Goal: Information Seeking & Learning: Find specific fact

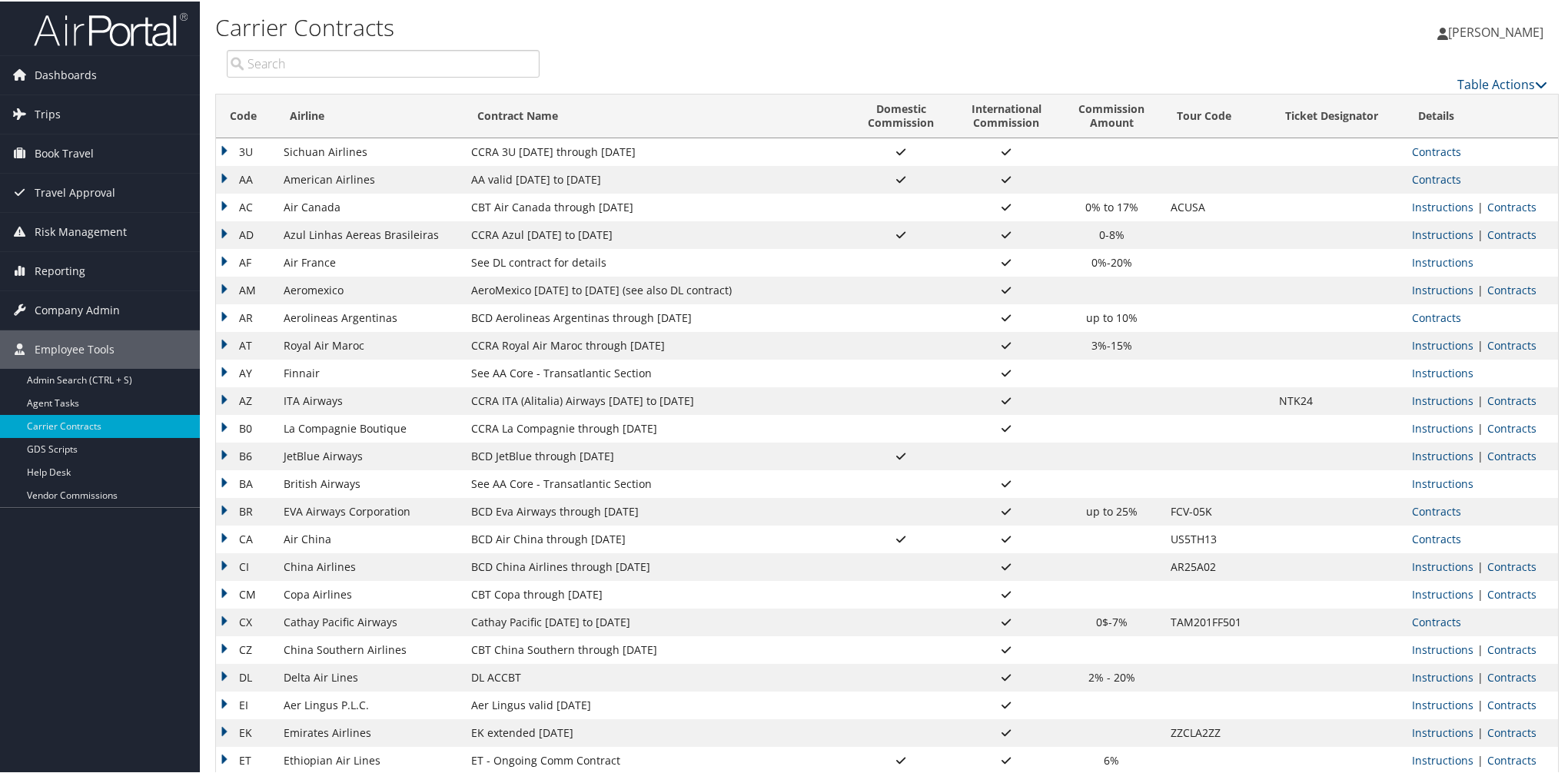
click at [231, 456] on td "B6" at bounding box center [246, 455] width 60 height 27
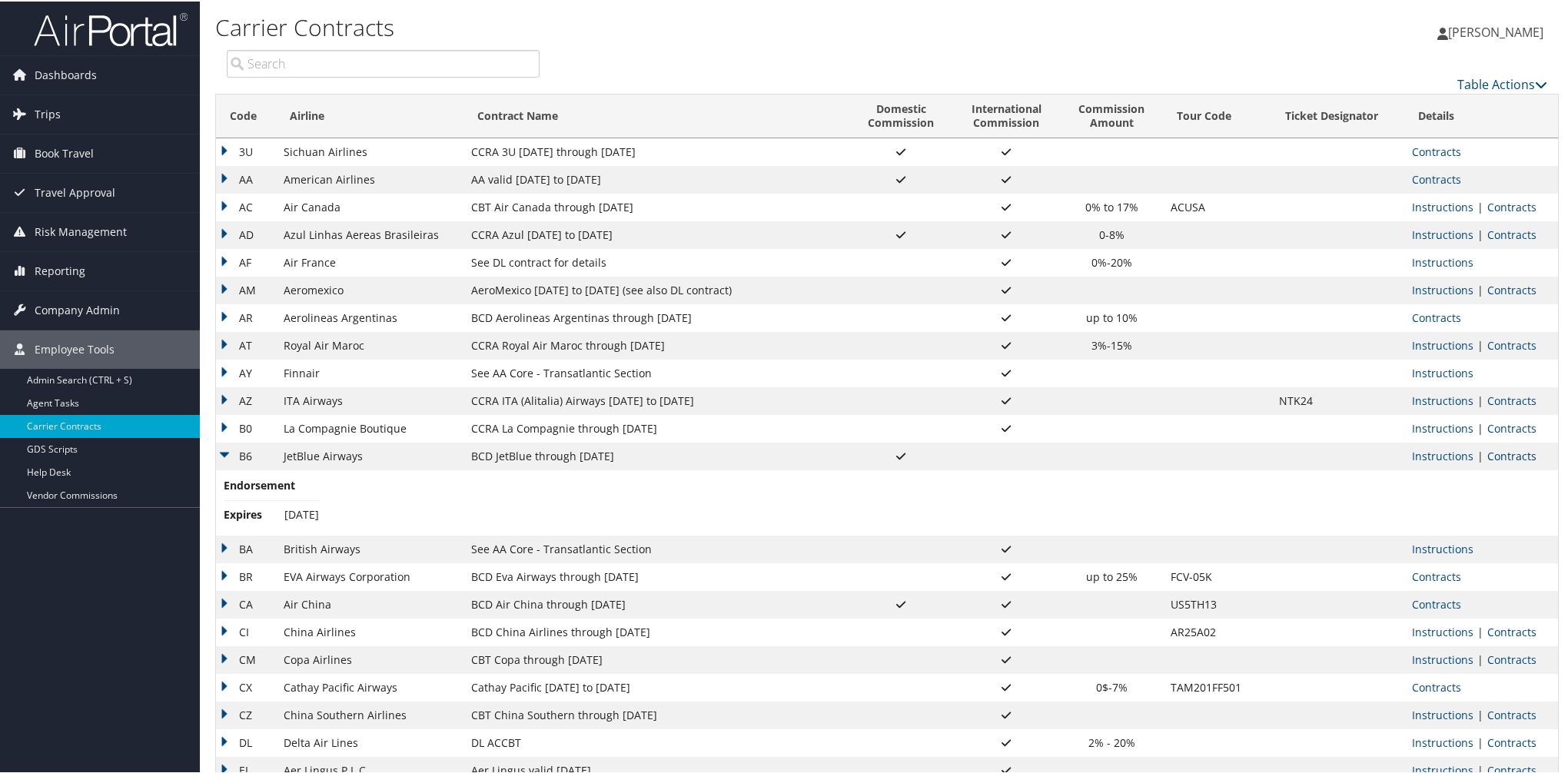
click at [1501, 451] on link "Contracts" at bounding box center [1512, 454] width 50 height 15
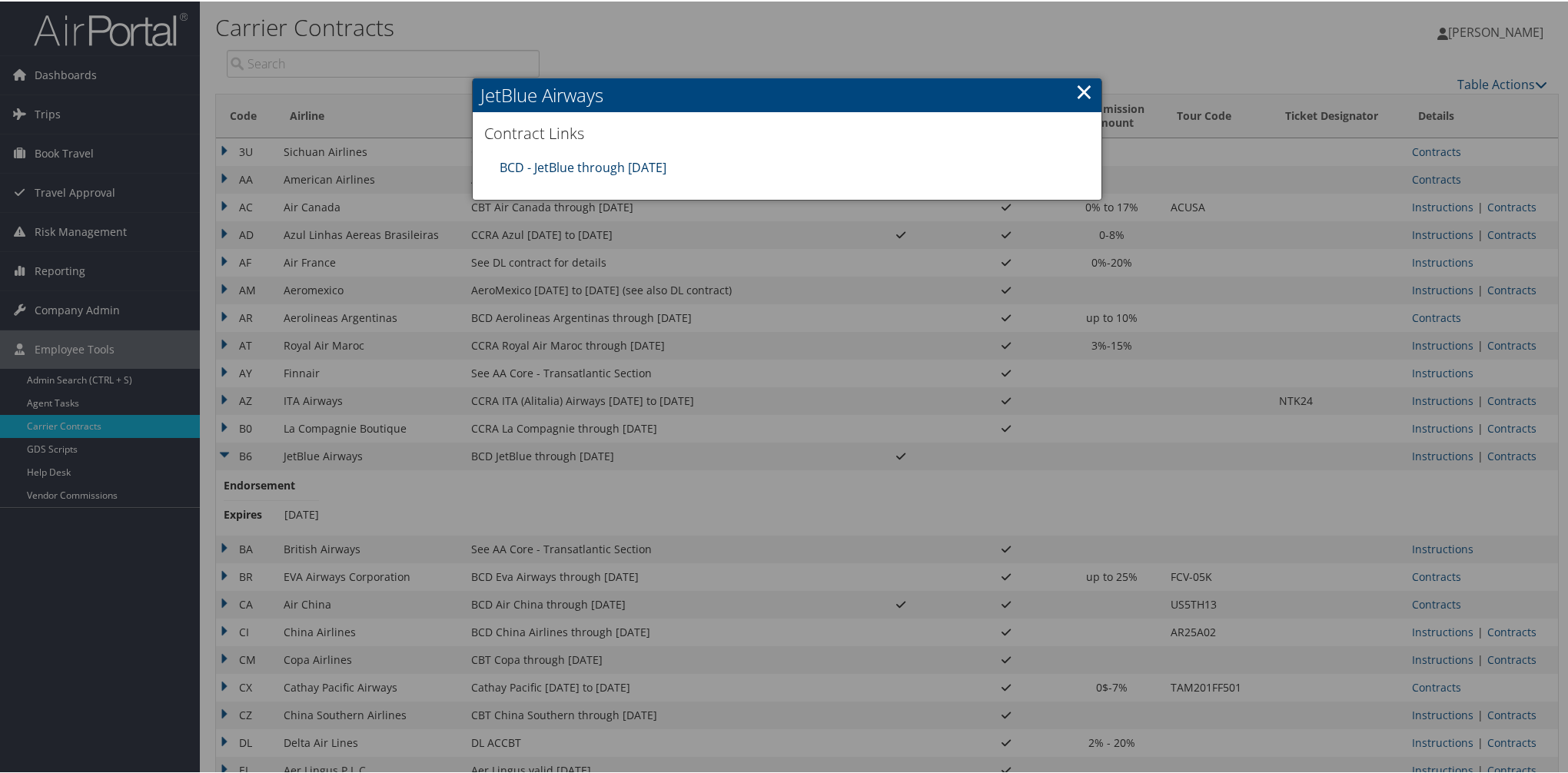
click at [578, 167] on link "BCD - JetBlue through [DATE]" at bounding box center [583, 166] width 167 height 17
click at [1086, 101] on link "×" at bounding box center [1084, 90] width 18 height 31
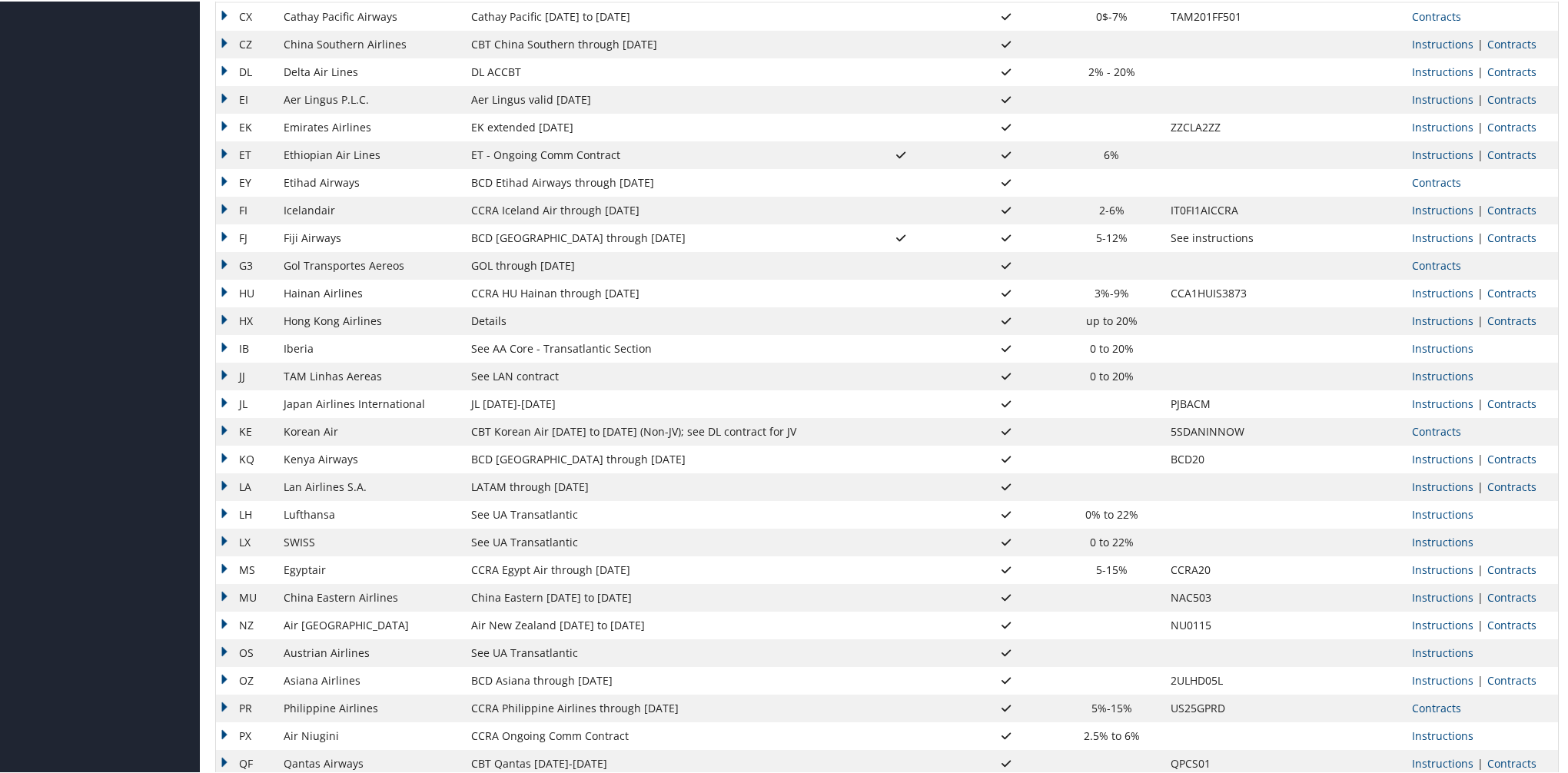
scroll to position [675, 0]
click at [222, 451] on td "KQ" at bounding box center [246, 454] width 60 height 27
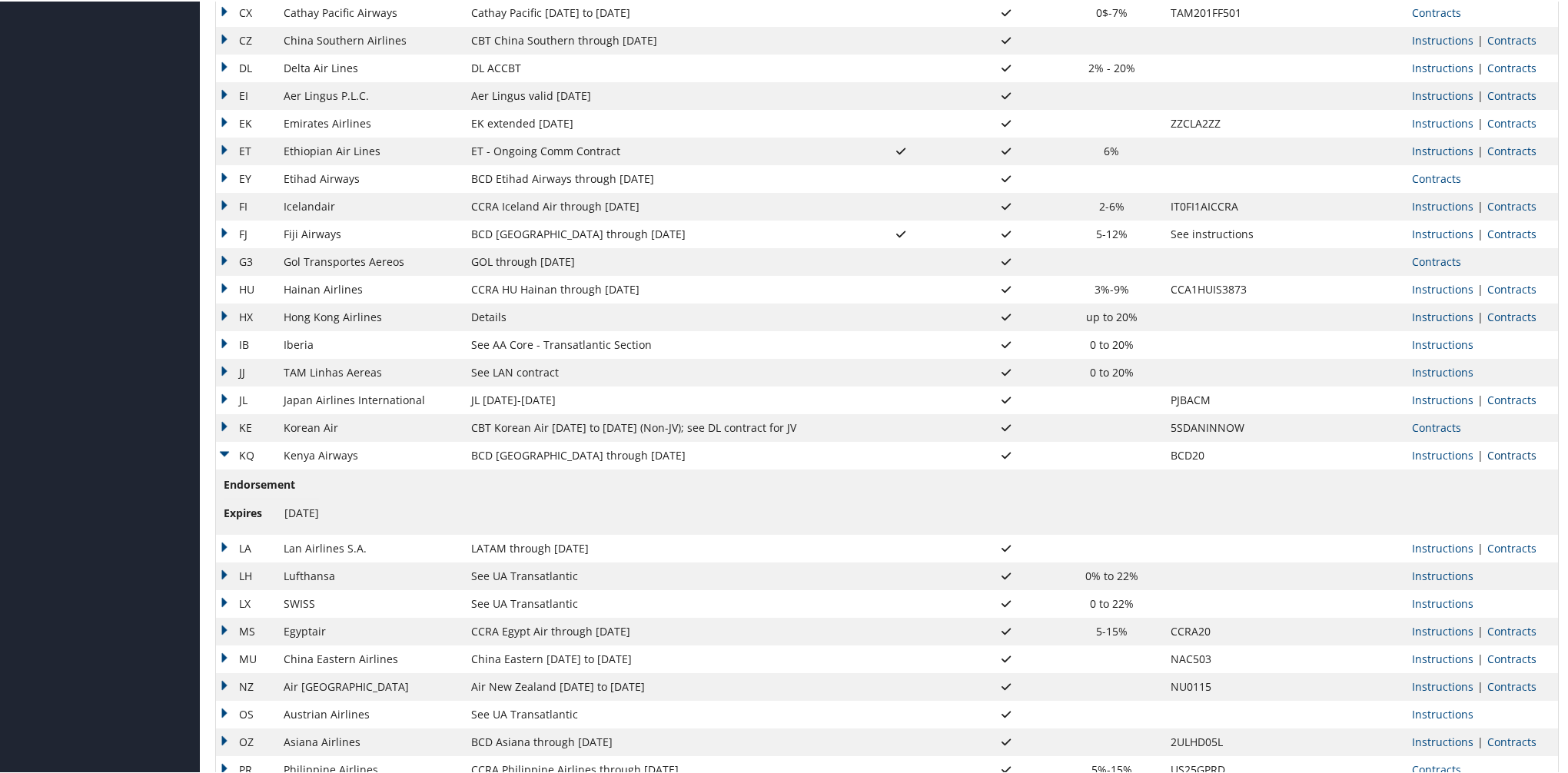
click at [1507, 459] on link "Contracts" at bounding box center [1512, 453] width 50 height 15
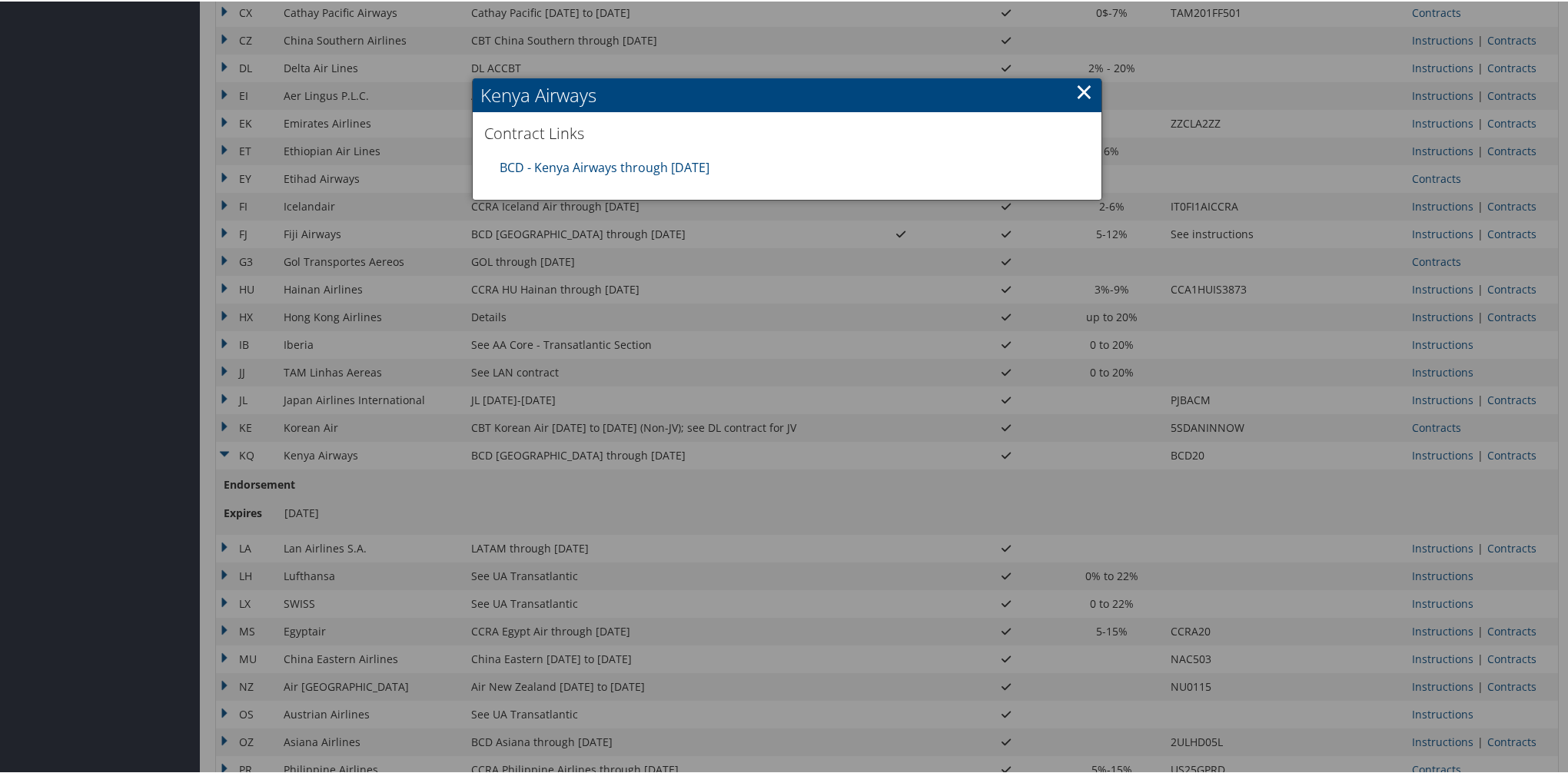
click at [1086, 90] on link "×" at bounding box center [1084, 90] width 18 height 31
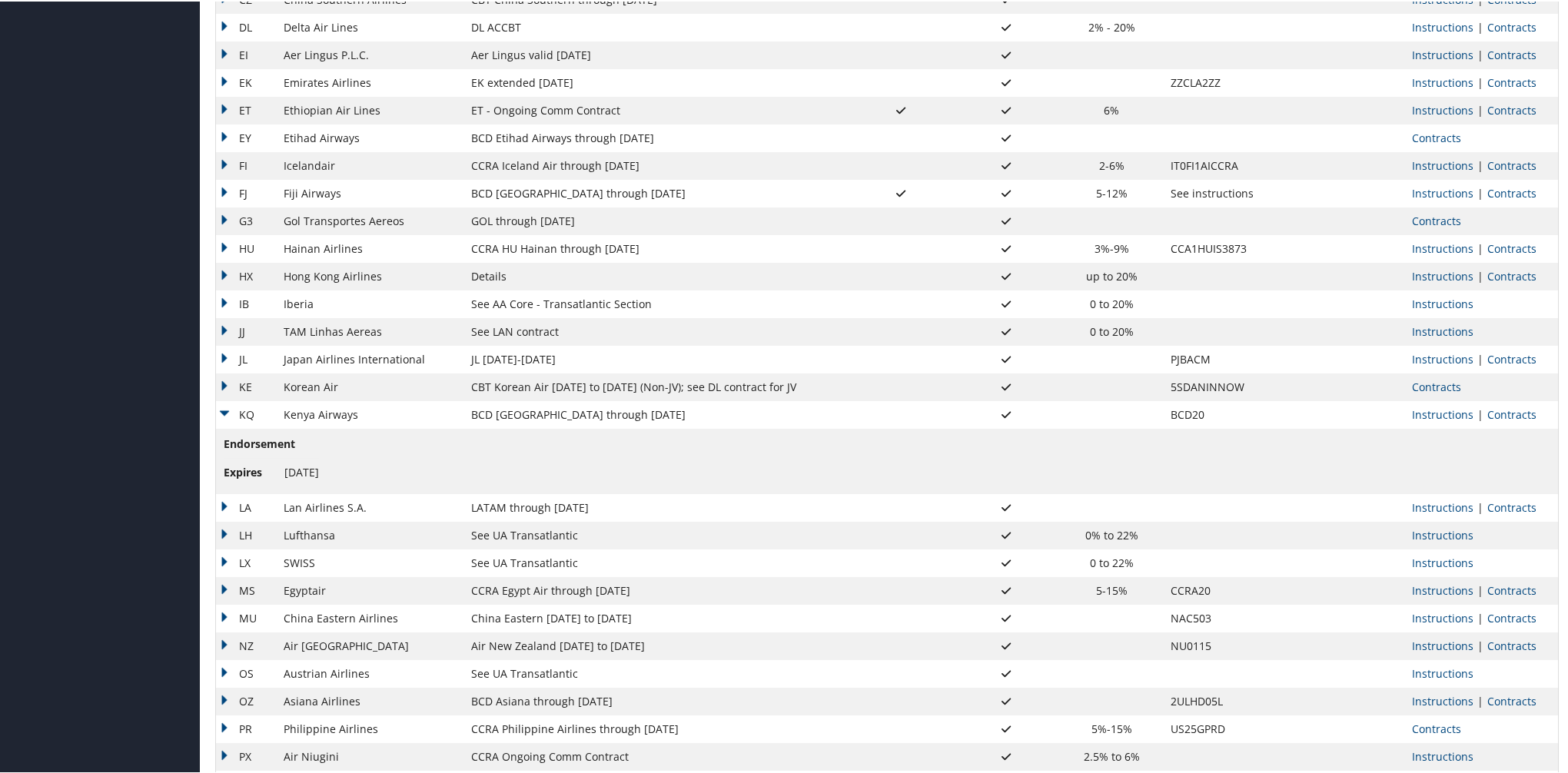
scroll to position [717, 0]
click at [1499, 407] on link "Contracts" at bounding box center [1512, 412] width 50 height 15
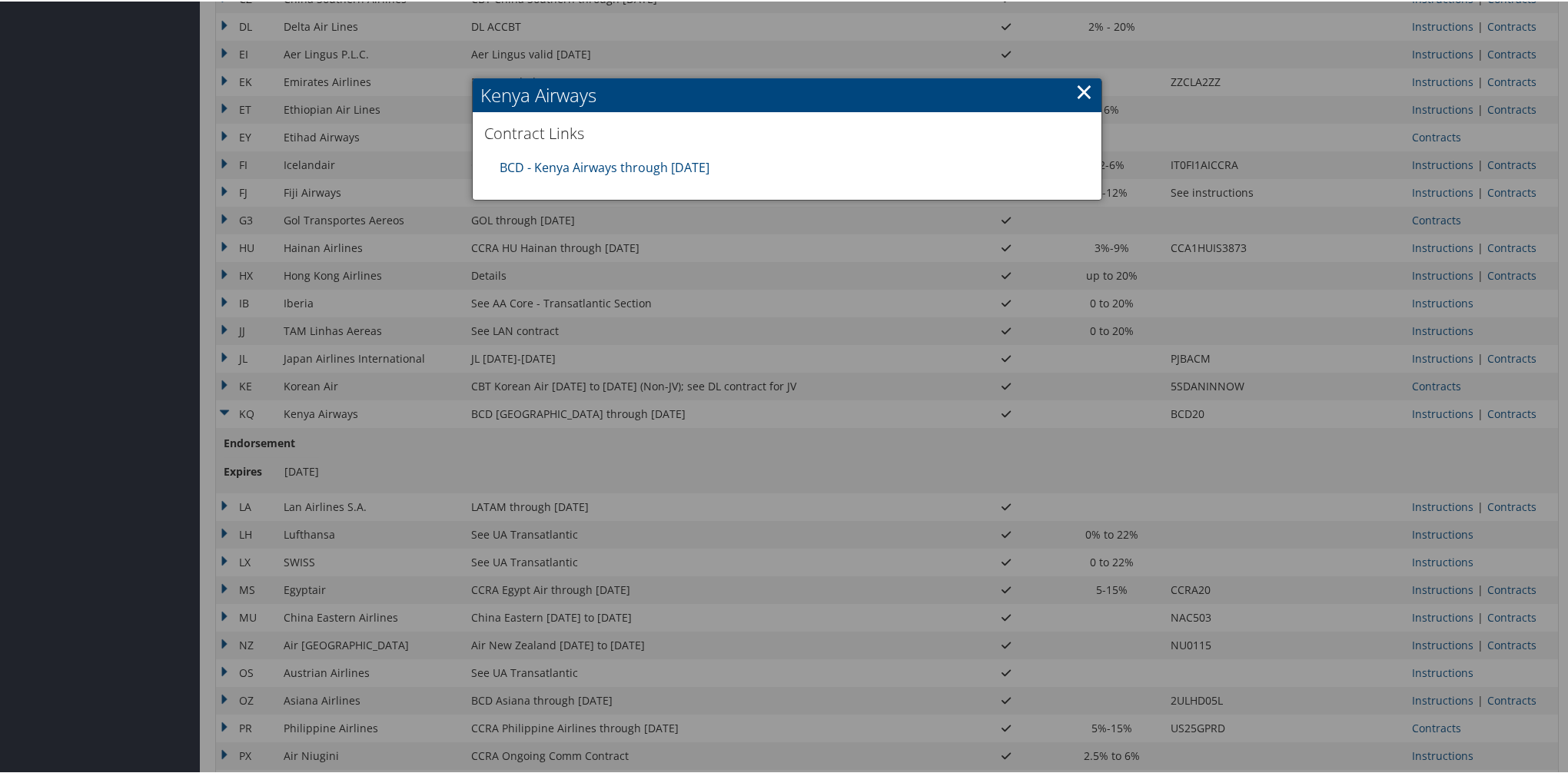
click at [599, 174] on div "BCD - Kenya Airways through [DATE]" at bounding box center [786, 166] width 589 height 34
click at [606, 162] on link "BCD - Kenya Airways through [DATE]" at bounding box center [604, 166] width 210 height 17
click at [1075, 96] on link "×" at bounding box center [1084, 90] width 18 height 31
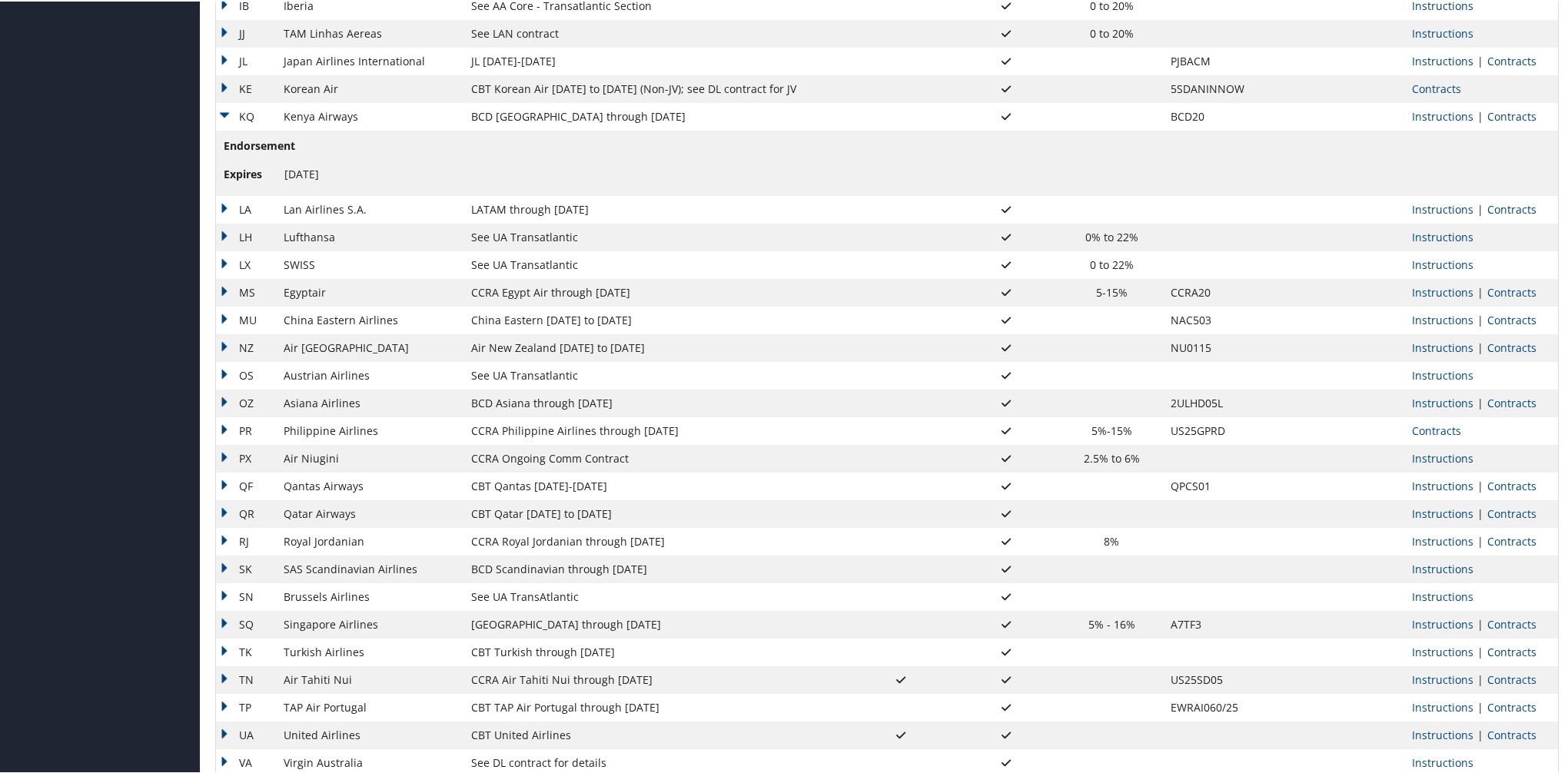
scroll to position [1126, 0]
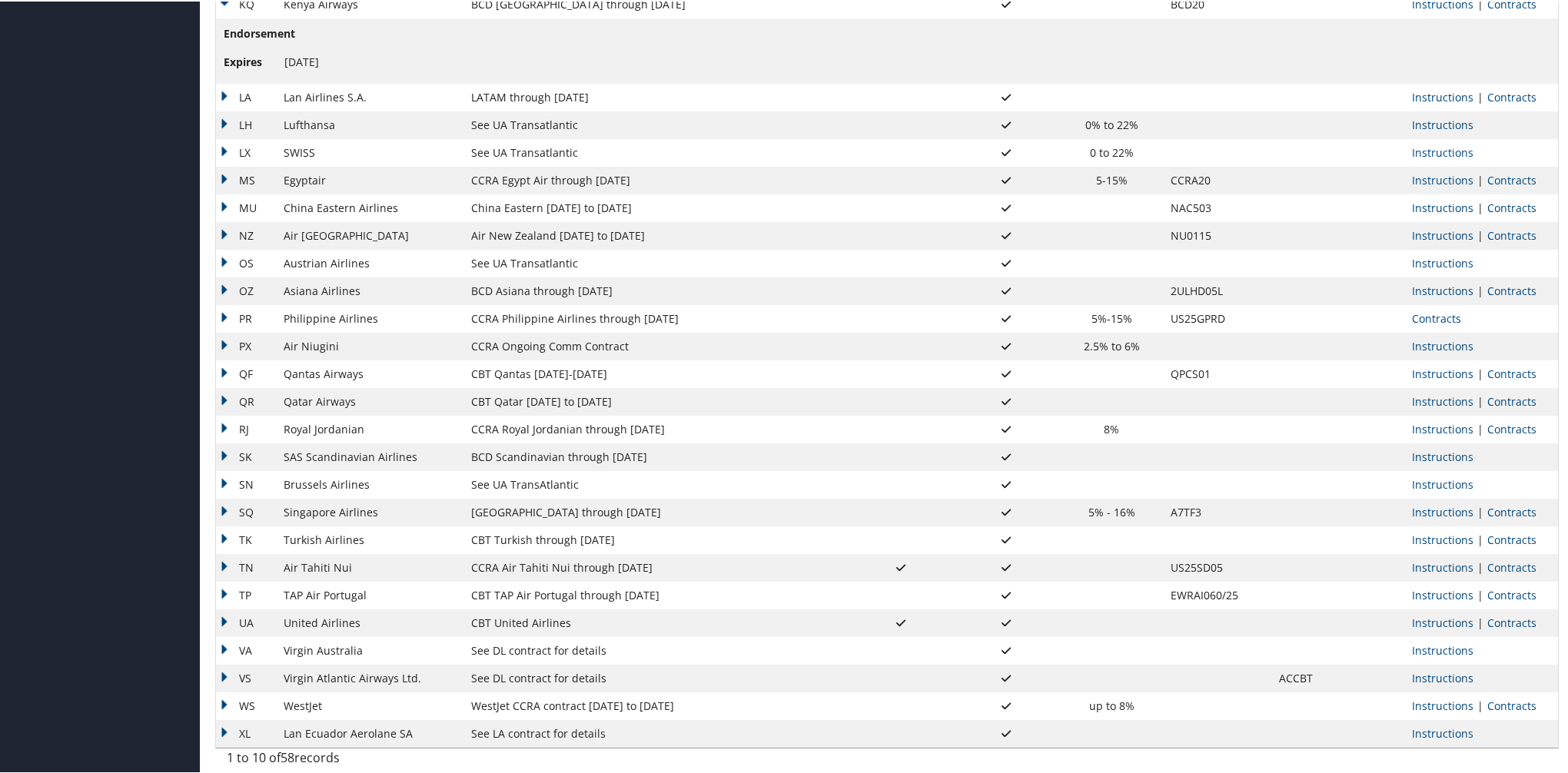
click at [225, 372] on td "QF" at bounding box center [246, 373] width 60 height 27
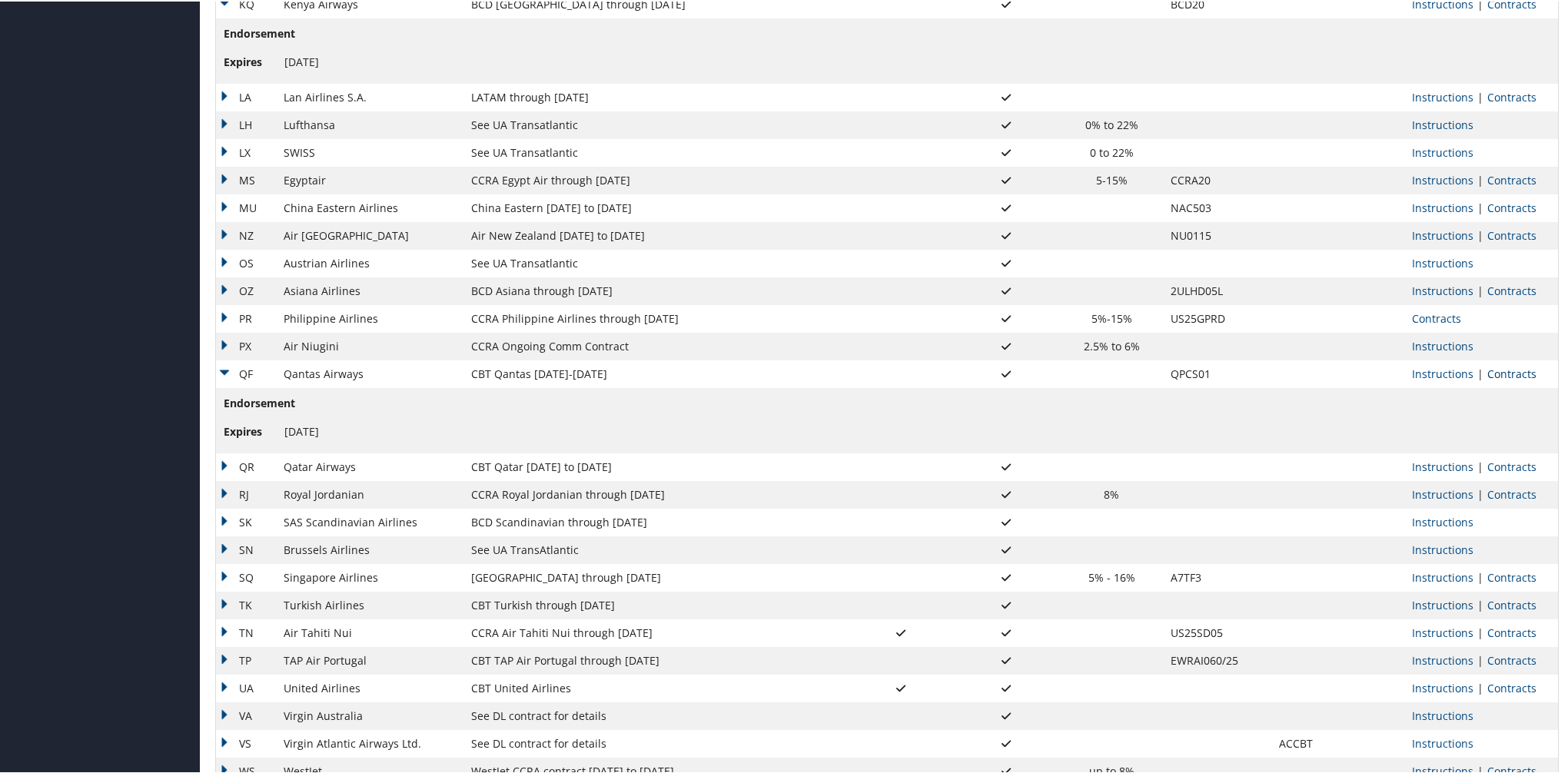
click at [1522, 375] on link "Contracts" at bounding box center [1512, 372] width 50 height 15
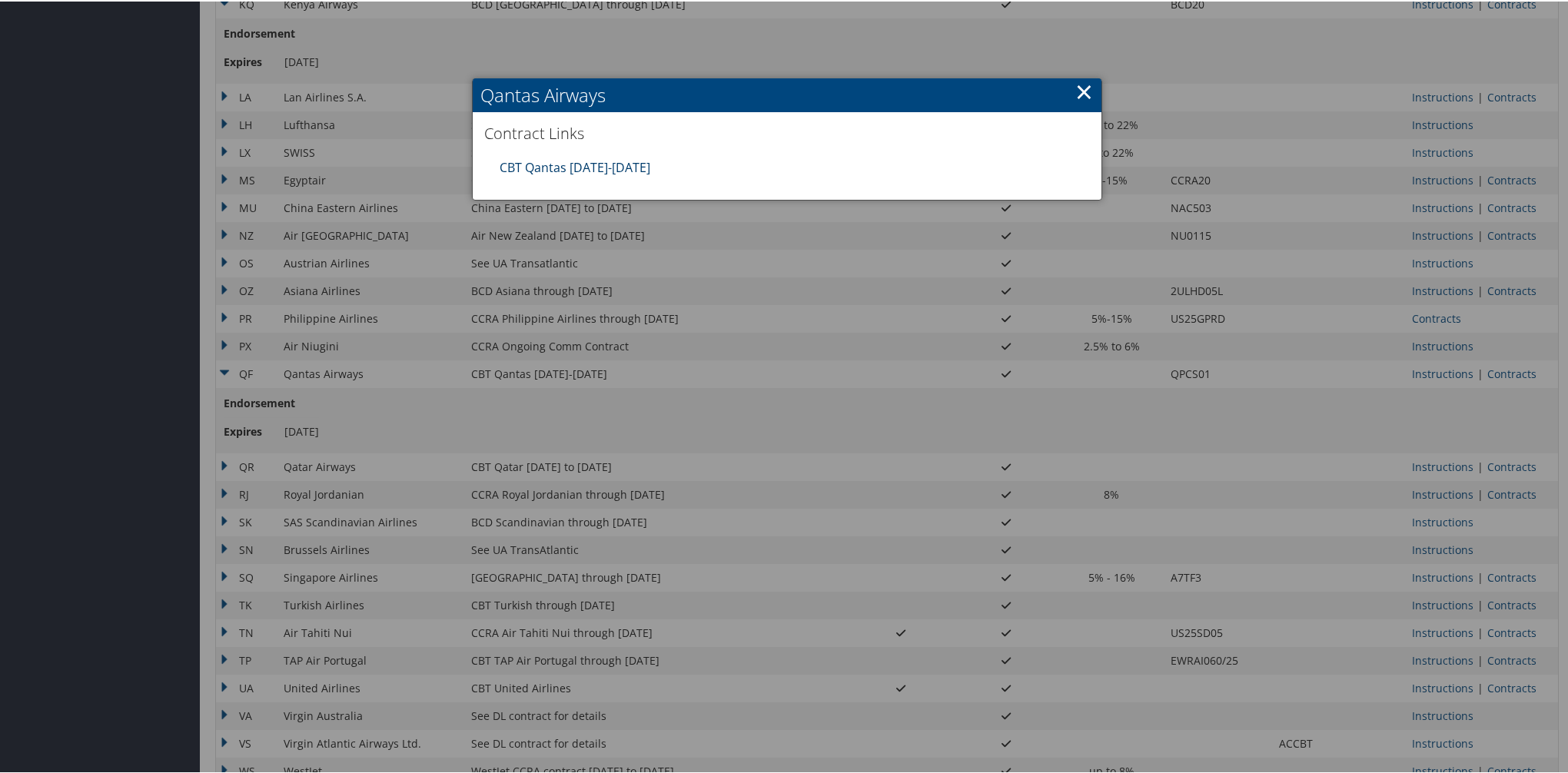
click at [564, 169] on link "CBT Qantas [DATE]-[DATE]" at bounding box center [575, 166] width 151 height 17
click at [1075, 96] on link "×" at bounding box center [1084, 90] width 18 height 31
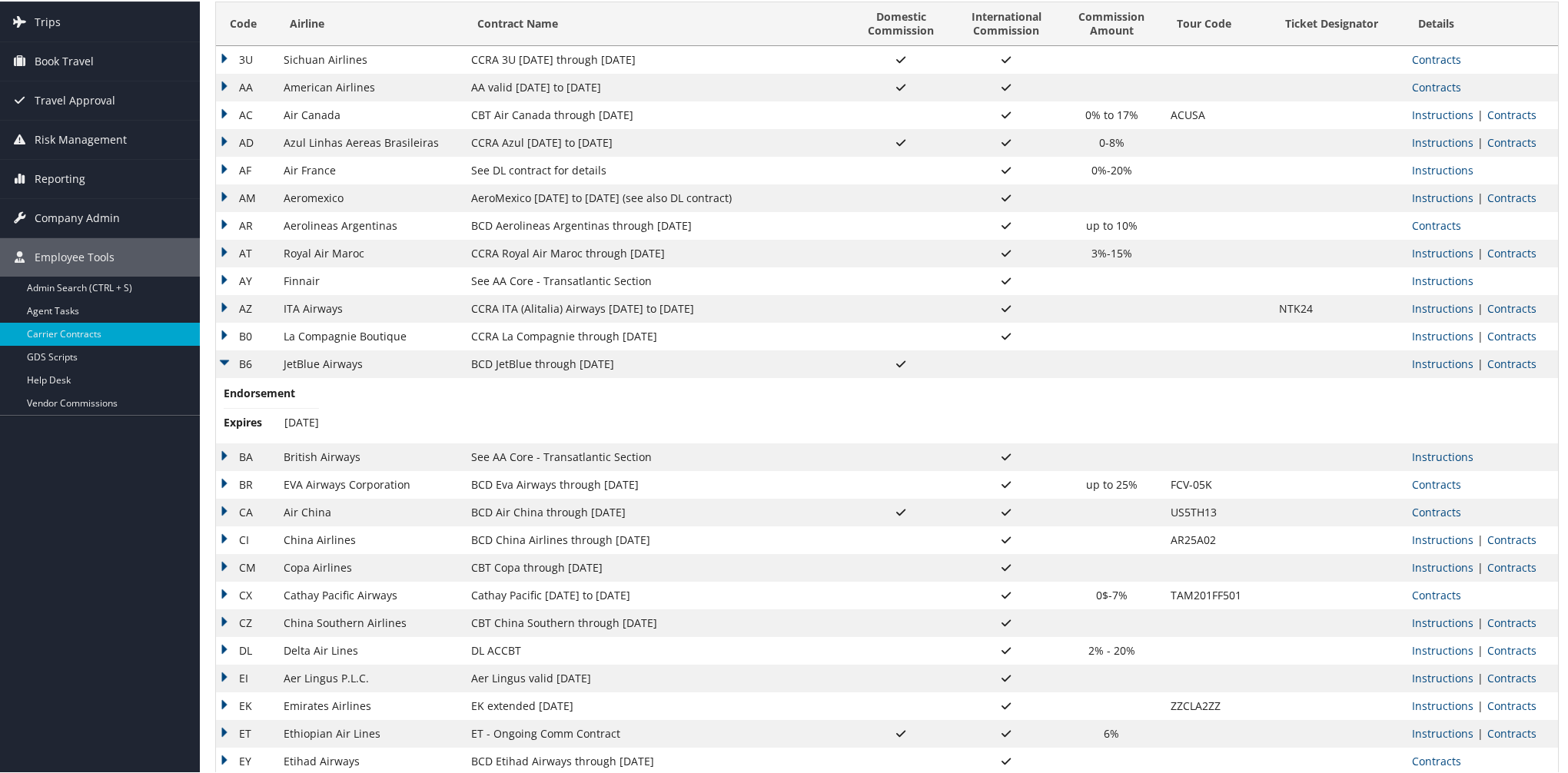
scroll to position [0, 0]
